Goal: Navigation & Orientation: Go to known website

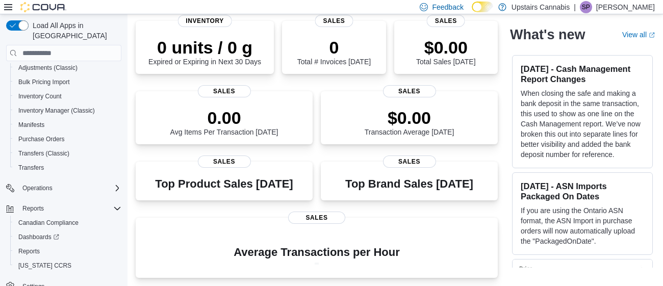
scroll to position [148, 0]
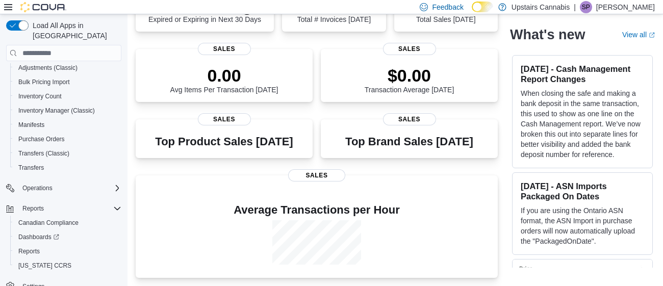
scroll to position [115, 0]
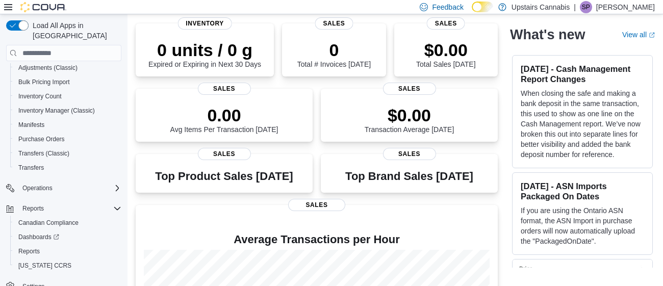
scroll to position [148, 0]
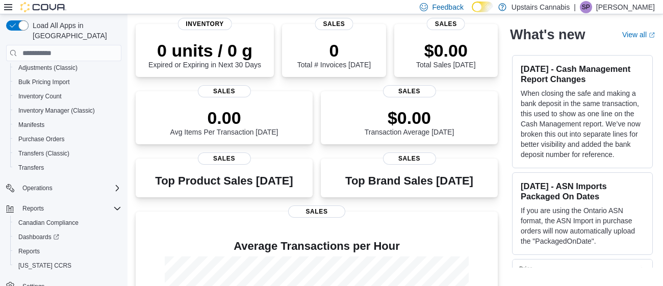
scroll to position [148, 0]
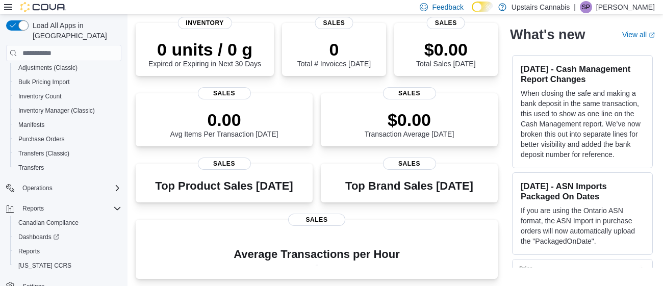
scroll to position [148, 0]
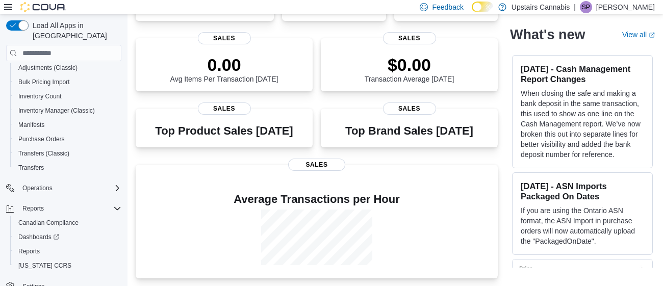
scroll to position [127, 0]
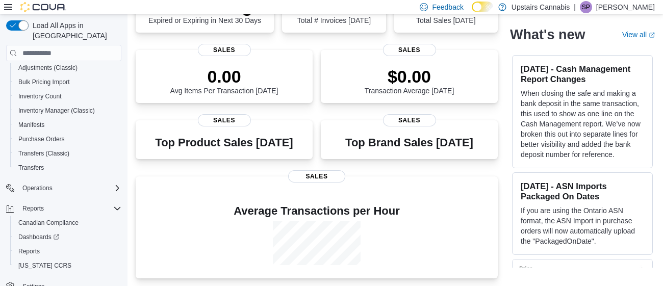
scroll to position [116, 0]
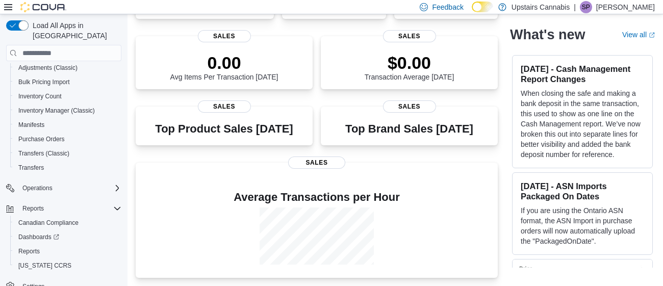
scroll to position [129, 0]
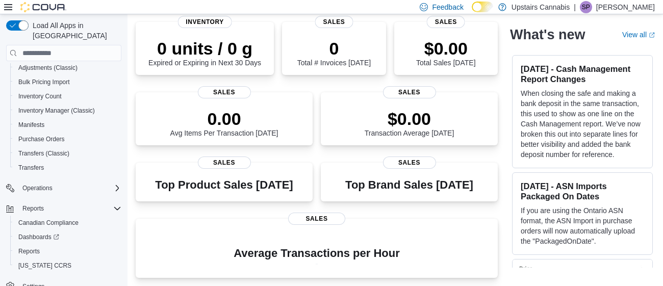
scroll to position [148, 0]
